Goal: Communication & Community: Answer question/provide support

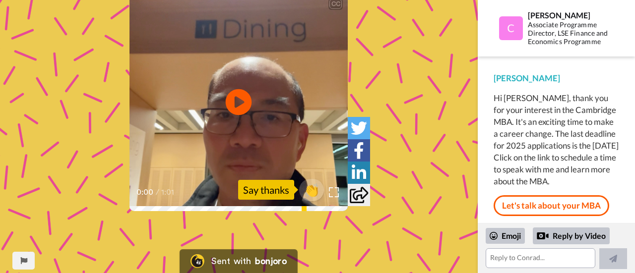
click at [239, 112] on icon at bounding box center [239, 102] width 26 height 26
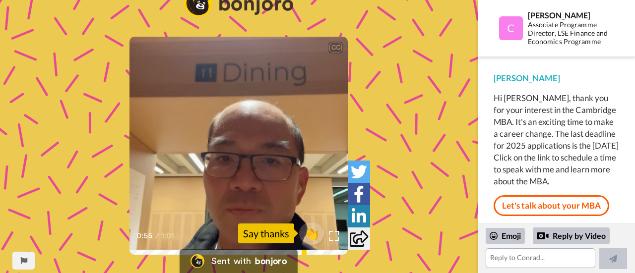
scroll to position [40, 0]
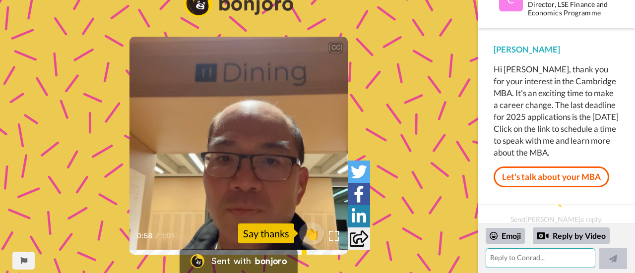
click at [537, 264] on textarea at bounding box center [541, 258] width 110 height 20
click at [238, 144] on icon "Play/Pause" at bounding box center [239, 146] width 26 height 47
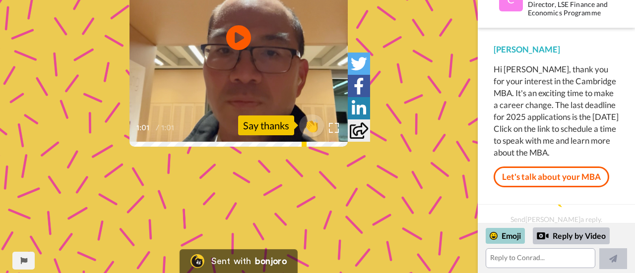
scroll to position [133, 0]
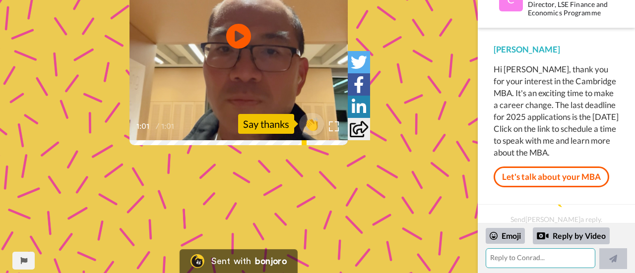
click at [554, 258] on textarea at bounding box center [541, 258] width 110 height 20
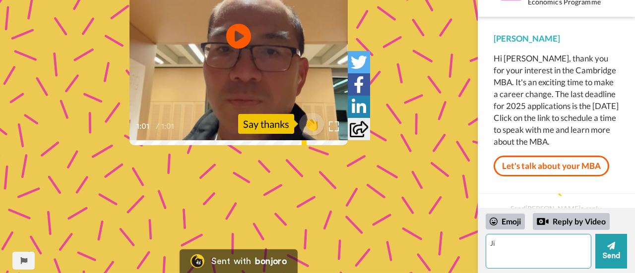
type textarea "J"
click at [537, 251] on textarea "Hi Conrad, Apologize I did not read this email last year. Actually I plan to" at bounding box center [539, 251] width 106 height 35
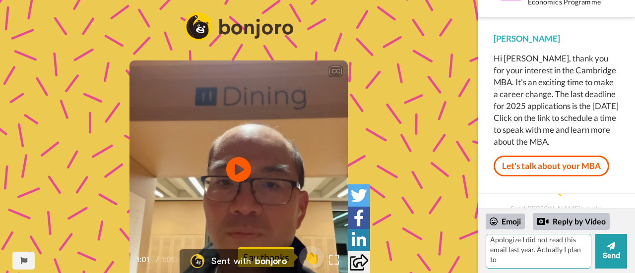
scroll to position [233, 0]
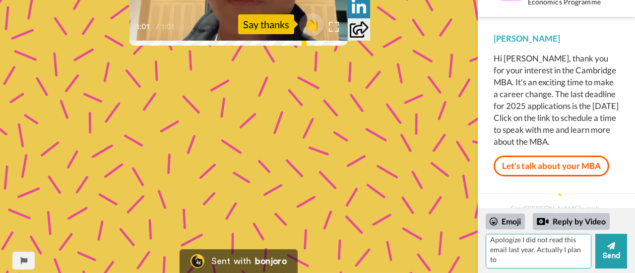
click at [551, 259] on textarea "Hi Conrad, Apologize I did not read this email last year. Actually I plan to" at bounding box center [539, 251] width 106 height 35
click at [552, 255] on textarea "Hi Conrad, Apologize I did not read this email last year. Actually I plan to" at bounding box center [539, 251] width 106 height 35
type textarea "H"
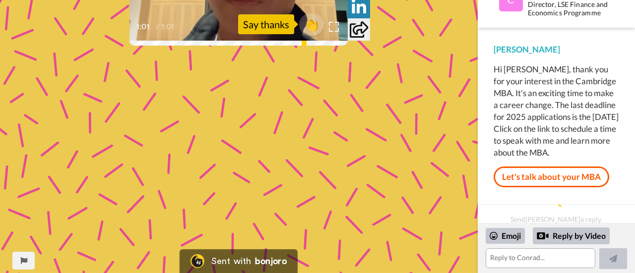
click at [443, 135] on div "CC Play/Pause 1:01 / 1:01 👏 Say thanks" at bounding box center [239, 26] width 478 height 494
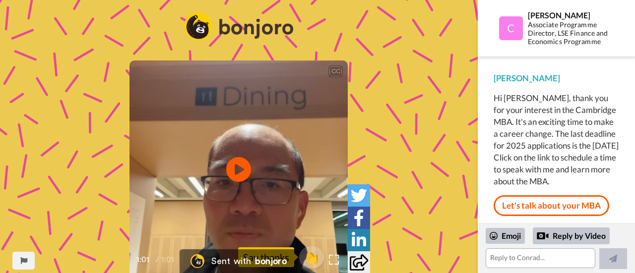
scroll to position [40, 0]
click at [535, 255] on textarea at bounding box center [541, 258] width 110 height 20
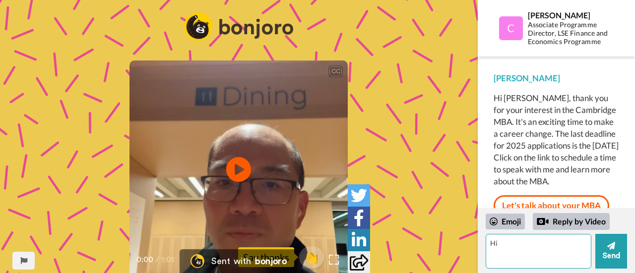
type textarea "H"
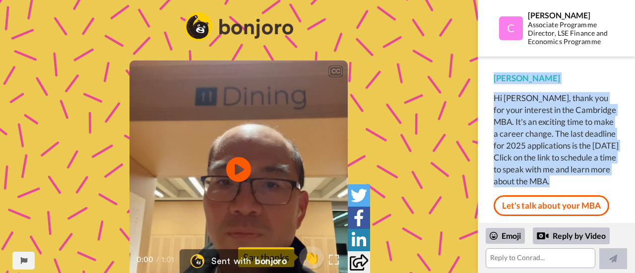
drag, startPoint x: 560, startPoint y: 195, endPoint x: 491, endPoint y: 82, distance: 133.0
click at [491, 82] on div "Conrad Hi Paulina, thank you for your interest in the Cambridge MBA. It's an ex…" at bounding box center [556, 145] width 157 height 177
copy div "Conrad Hi Paulina, thank you for your interest in the Cambridge MBA. It's an ex…"
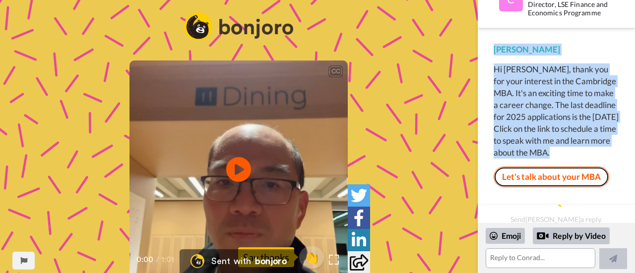
click at [551, 176] on link "Let's talk about your MBA" at bounding box center [551, 177] width 116 height 21
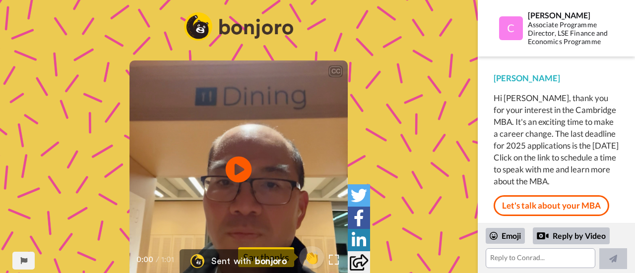
scroll to position [17, 0]
click at [241, 167] on icon at bounding box center [239, 170] width 26 height 26
click at [526, 258] on textarea at bounding box center [541, 258] width 110 height 20
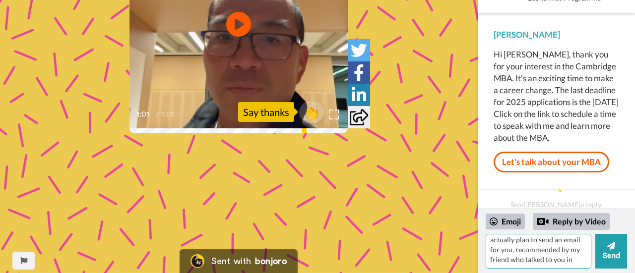
scroll to position [146, 0]
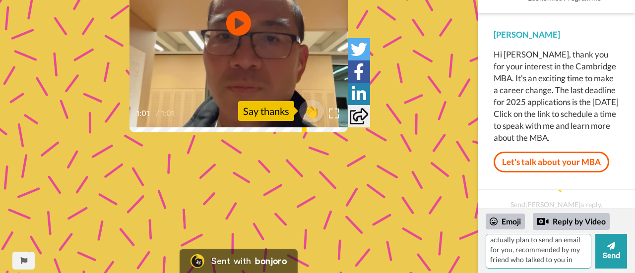
type textarea "Hi Conrad, I apologise I just see this email. I actually plan to send an email …"
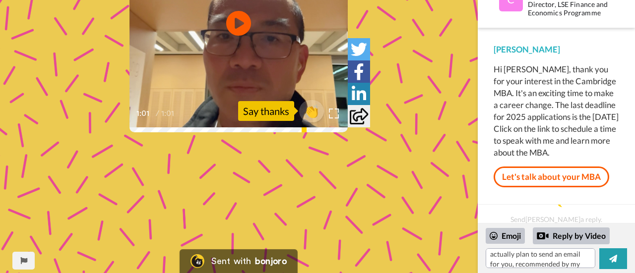
scroll to position [40, 0]
click at [355, 115] on icon at bounding box center [359, 116] width 18 height 16
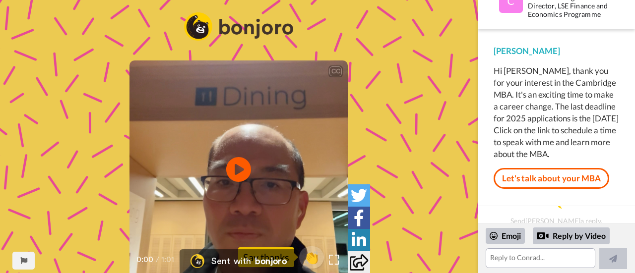
scroll to position [28, 0]
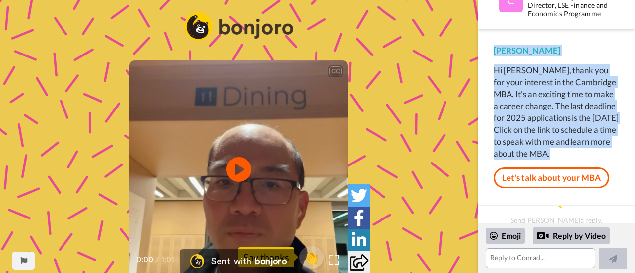
drag, startPoint x: 559, startPoint y: 166, endPoint x: 477, endPoint y: 48, distance: 143.9
click at [477, 48] on div "CC Play/Pause 0:00 / 1:01 👏 Say thanks Sent with bonjoro Report this page [PERS…" at bounding box center [317, 136] width 635 height 273
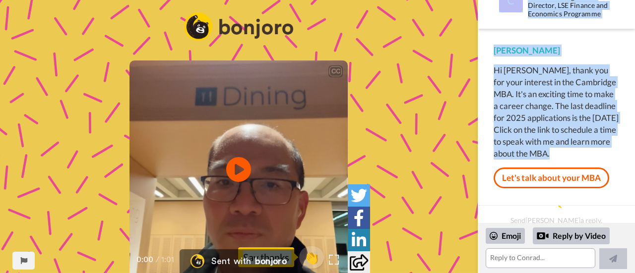
click at [551, 128] on div "Hi [PERSON_NAME], thank you for your interest in the Cambridge MBA. It's an exc…" at bounding box center [555, 111] width 125 height 95
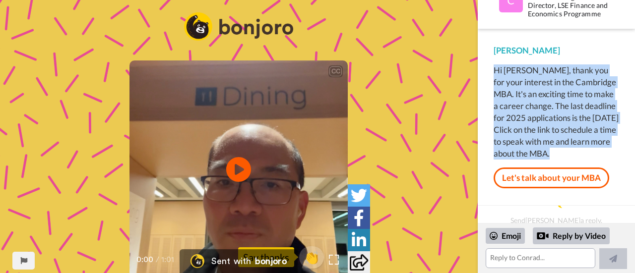
drag, startPoint x: 558, startPoint y: 162, endPoint x: 486, endPoint y: 71, distance: 115.8
click at [486, 71] on div "[PERSON_NAME] Hi [PERSON_NAME], thank you for your interest in the Cambridge MB…" at bounding box center [556, 117] width 157 height 177
copy div "Hi [PERSON_NAME], thank you for your interest in the Cambridge MBA. It's an exc…"
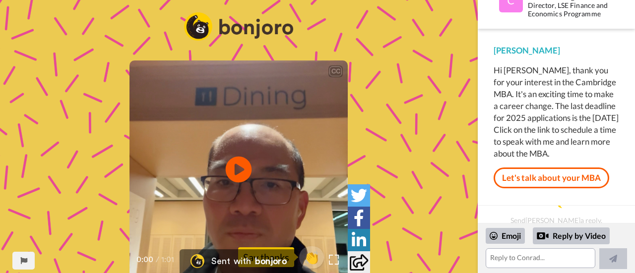
click at [239, 159] on icon at bounding box center [239, 170] width 26 height 26
